Goal: Task Accomplishment & Management: Use online tool/utility

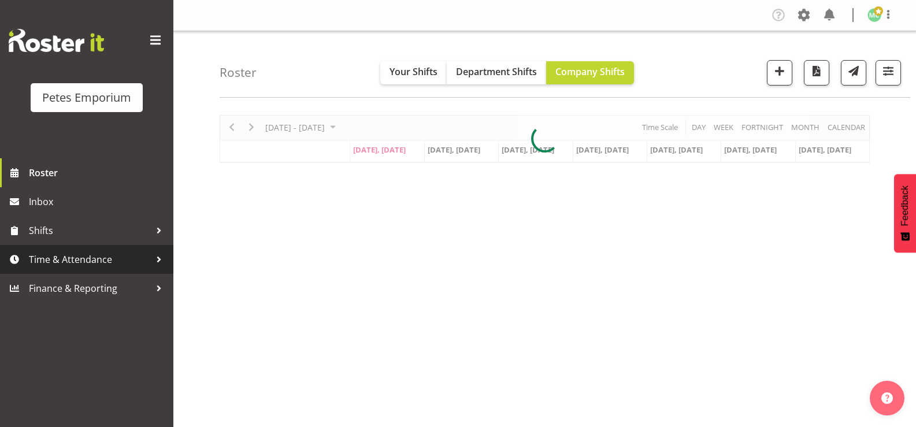
click at [125, 260] on span "Time & Attendance" at bounding box center [89, 259] width 121 height 17
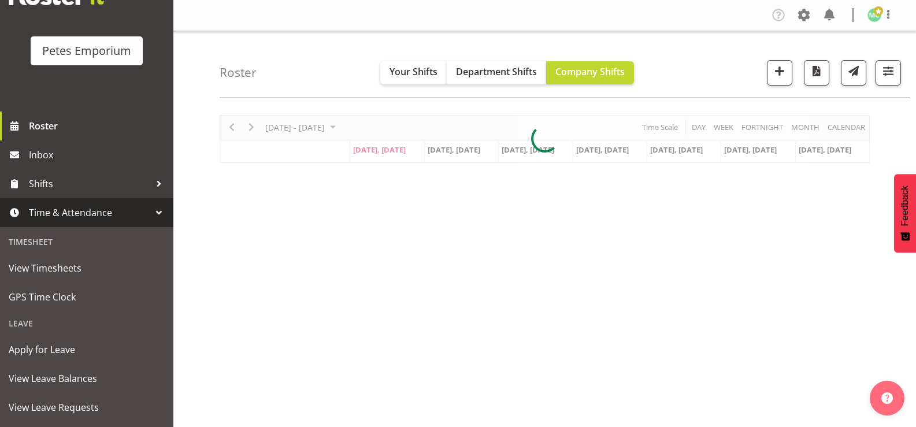
scroll to position [102, 0]
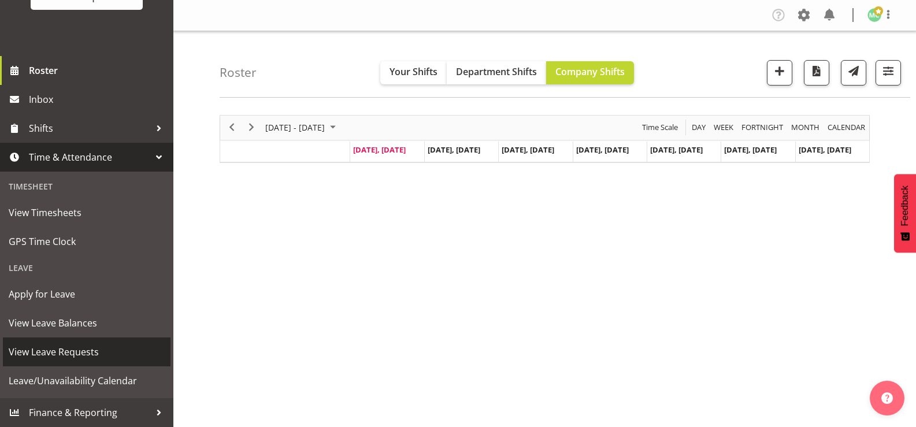
click at [95, 351] on span "View Leave Requests" at bounding box center [87, 351] width 156 height 17
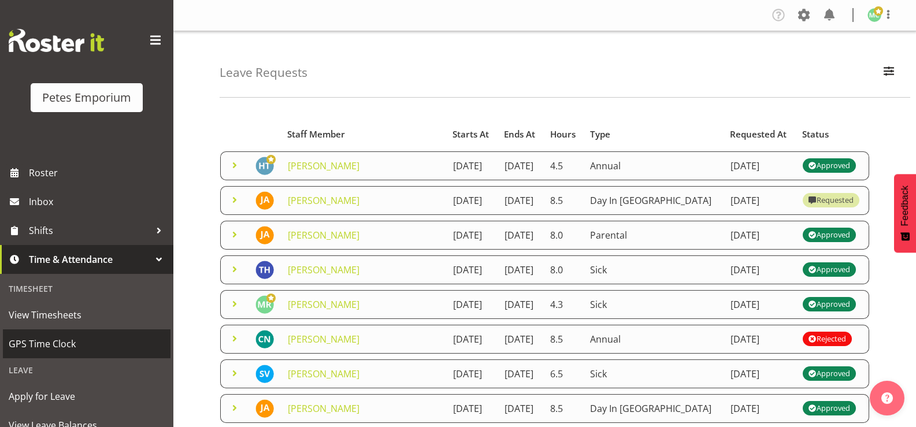
click at [100, 346] on span "GPS Time Clock" at bounding box center [87, 343] width 156 height 17
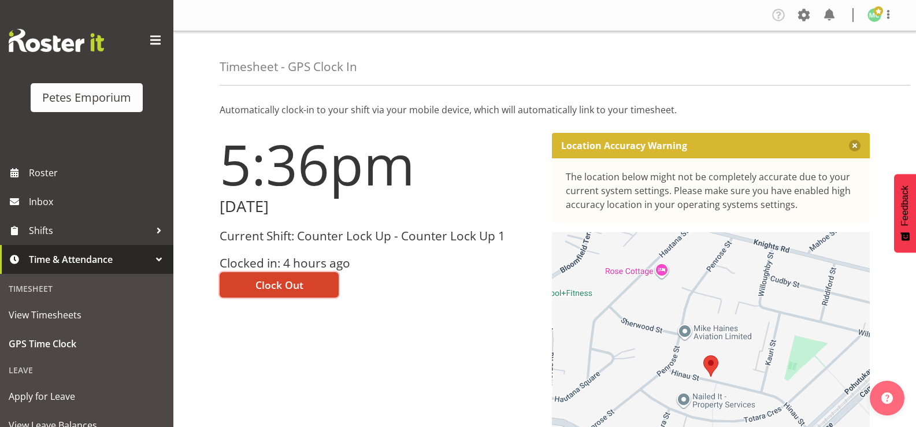
click at [327, 280] on button "Clock Out" at bounding box center [279, 284] width 119 height 25
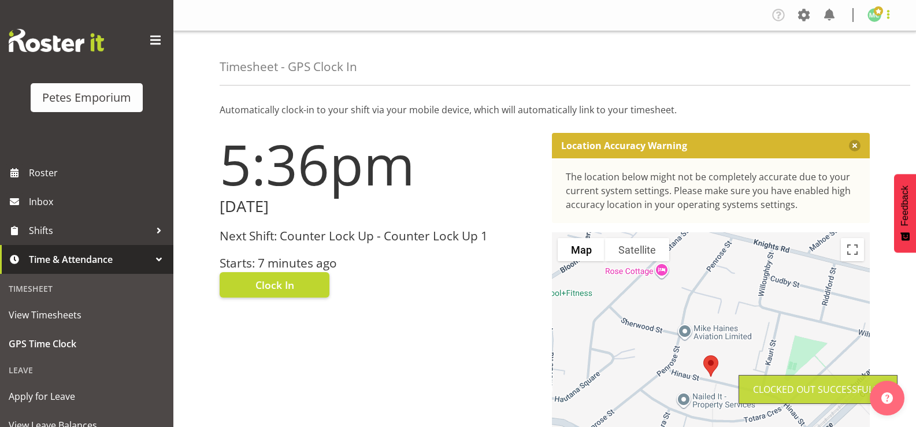
click at [889, 16] on span at bounding box center [889, 15] width 14 height 14
click at [864, 61] on link "Log Out" at bounding box center [840, 60] width 111 height 21
